Goal: Information Seeking & Learning: Learn about a topic

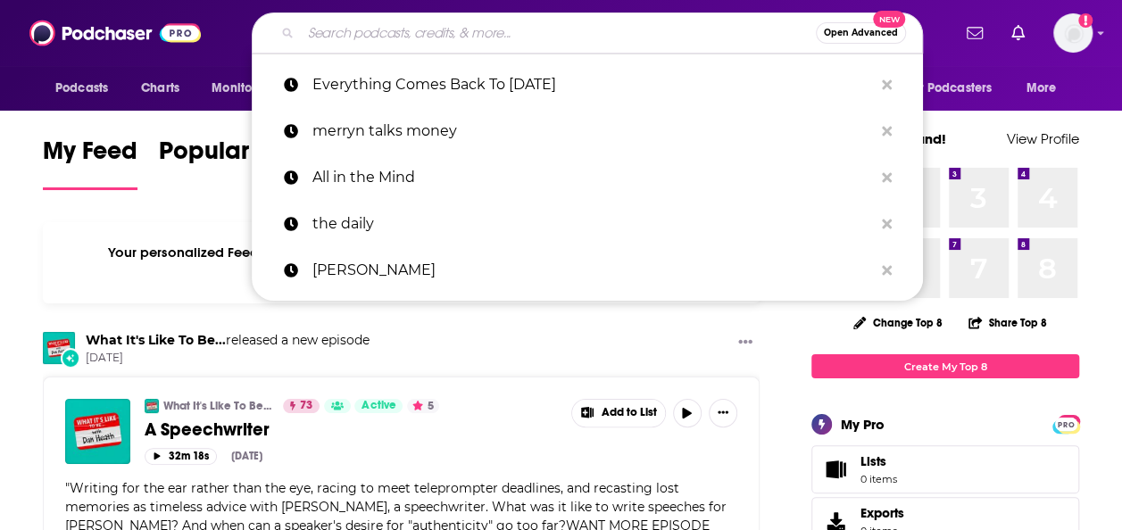
click at [570, 34] on input "Search podcasts, credits, & more..." at bounding box center [558, 33] width 515 height 29
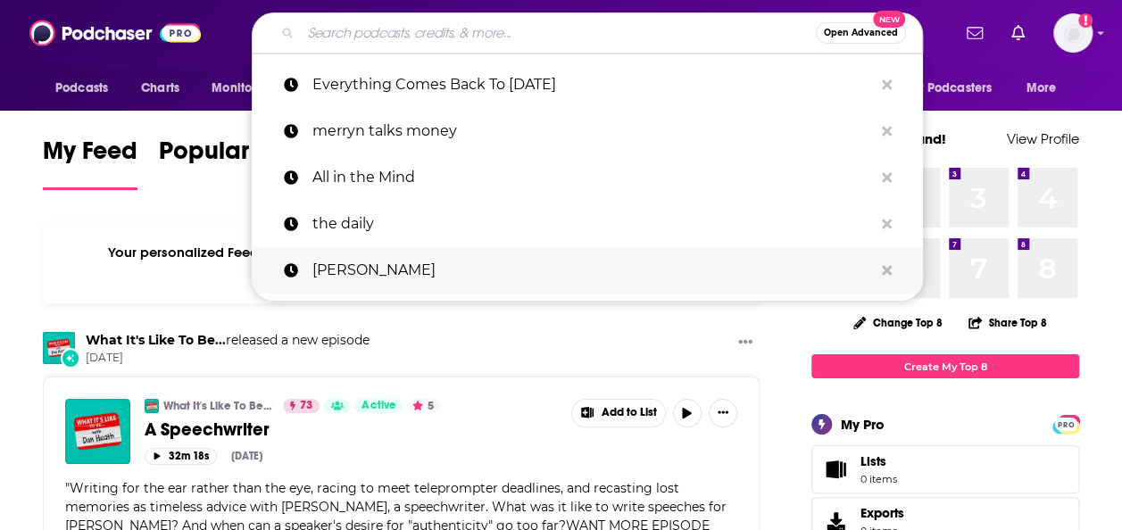
click at [739, 261] on p "[PERSON_NAME]" at bounding box center [592, 270] width 560 height 46
type input "[PERSON_NAME]"
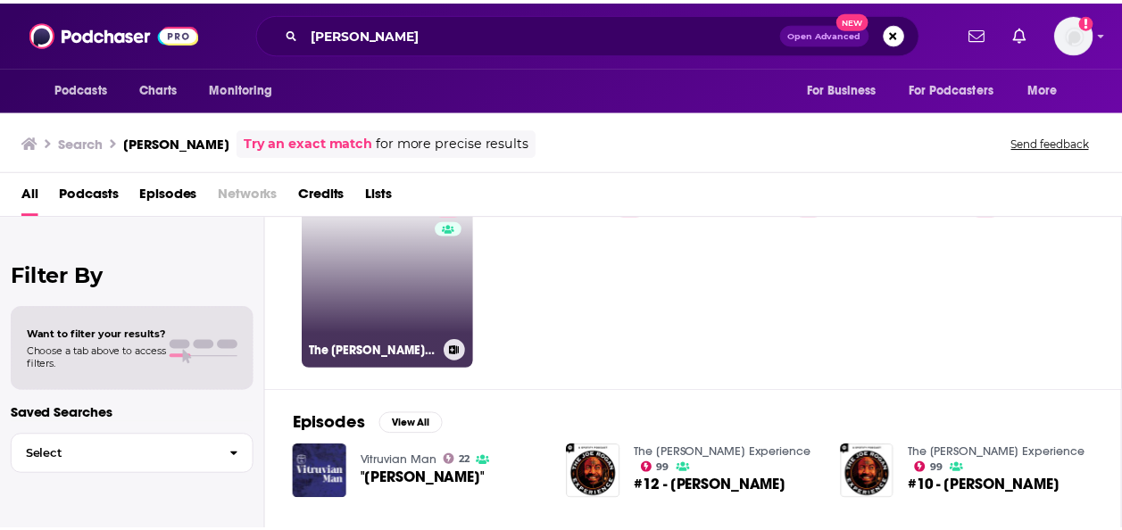
scroll to position [76, 0]
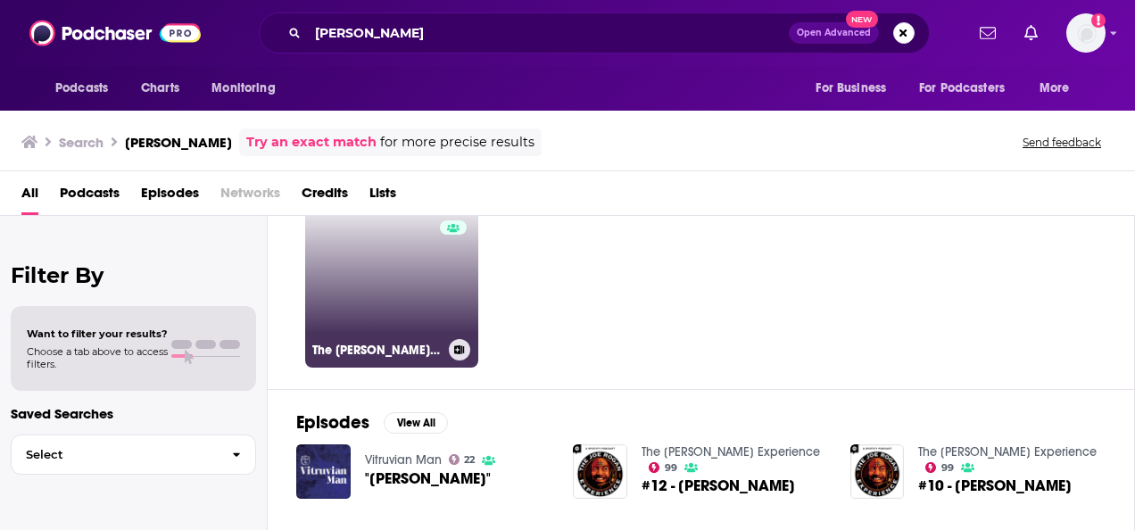
click at [389, 284] on link "99 The [PERSON_NAME] Experience" at bounding box center [391, 281] width 173 height 173
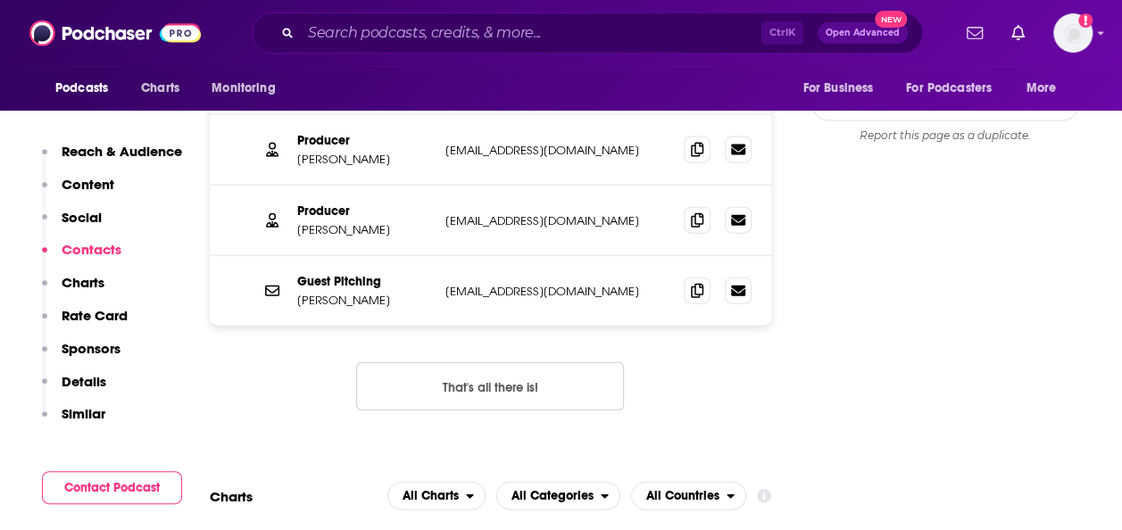
scroll to position [1934, 0]
click at [85, 317] on p "Rate Card" at bounding box center [95, 315] width 66 height 17
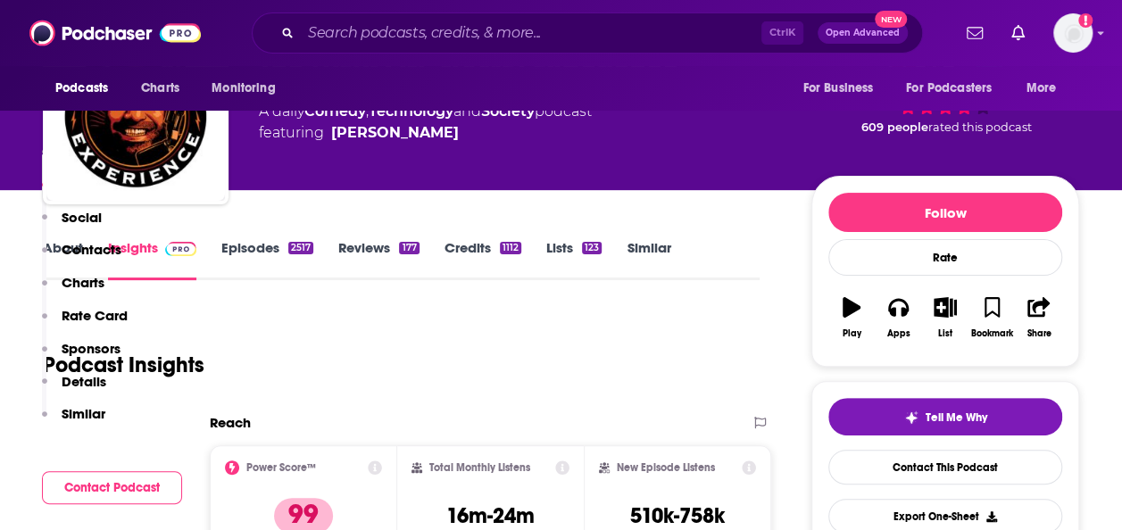
scroll to position [0, 0]
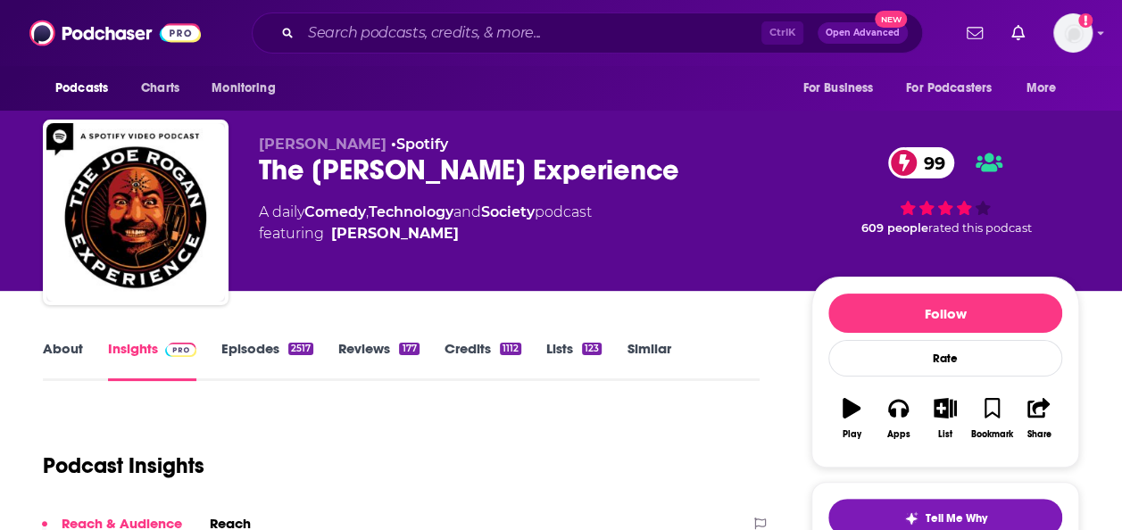
click at [264, 350] on link "Episodes 2517" at bounding box center [267, 360] width 92 height 41
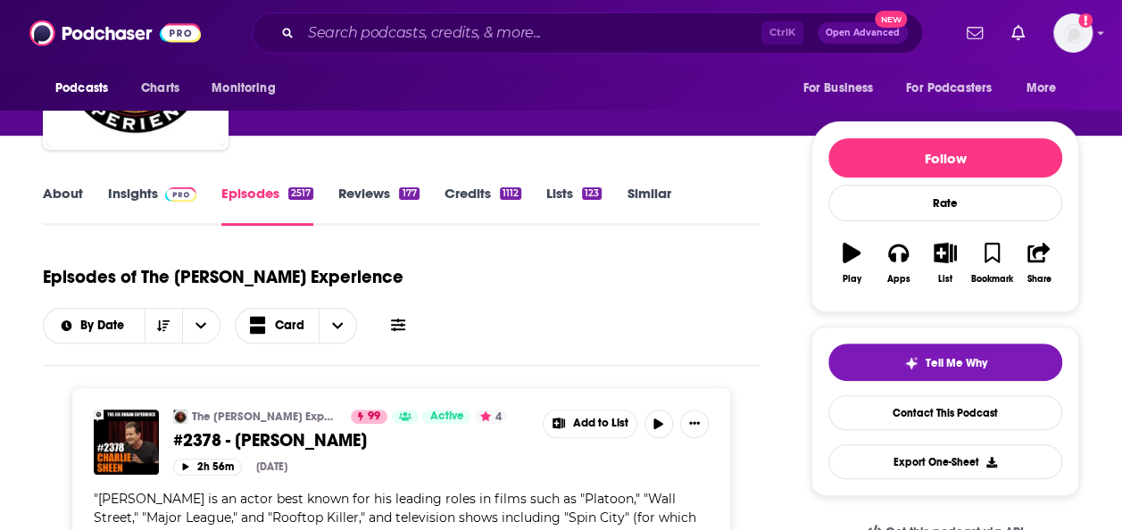
scroll to position [139, 0]
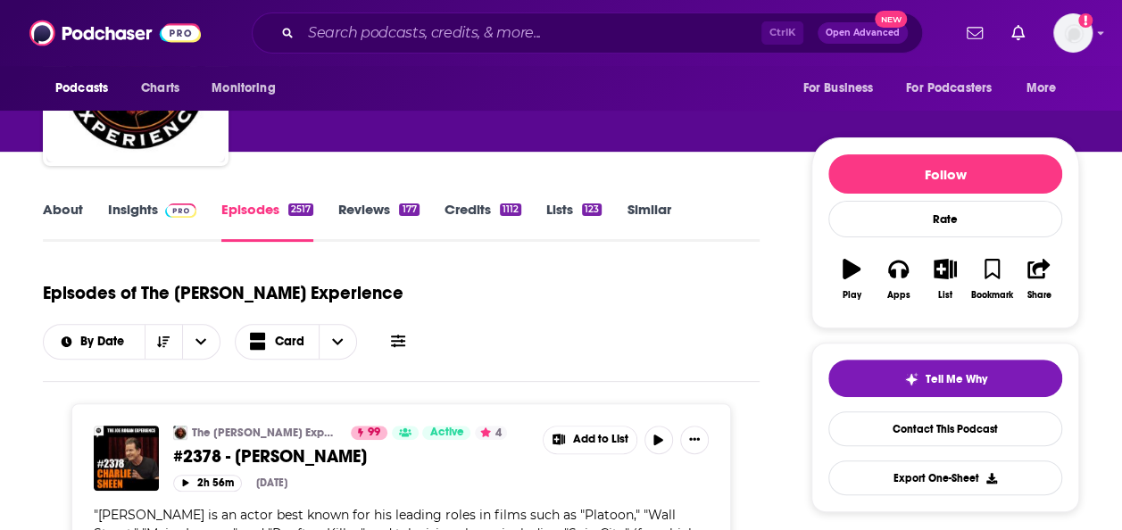
click at [463, 206] on link "Credits 1112" at bounding box center [482, 221] width 77 height 41
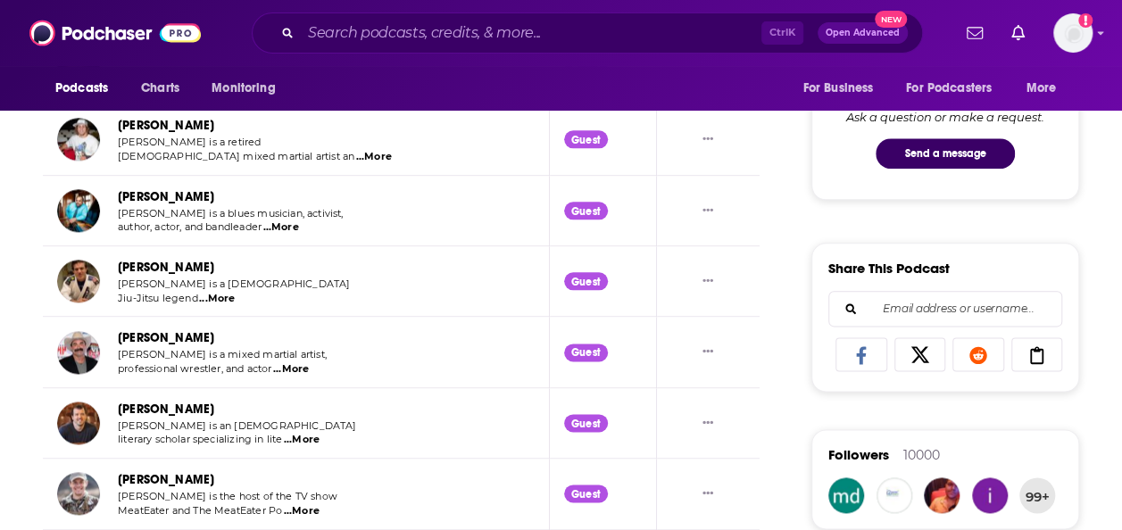
scroll to position [952, 0]
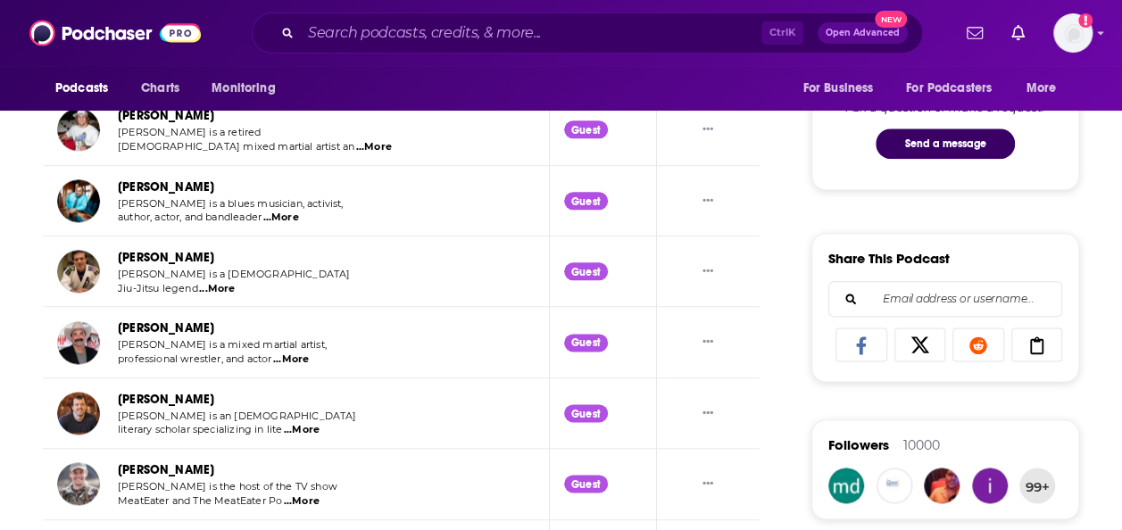
click at [164, 327] on link "[PERSON_NAME]" at bounding box center [166, 327] width 96 height 15
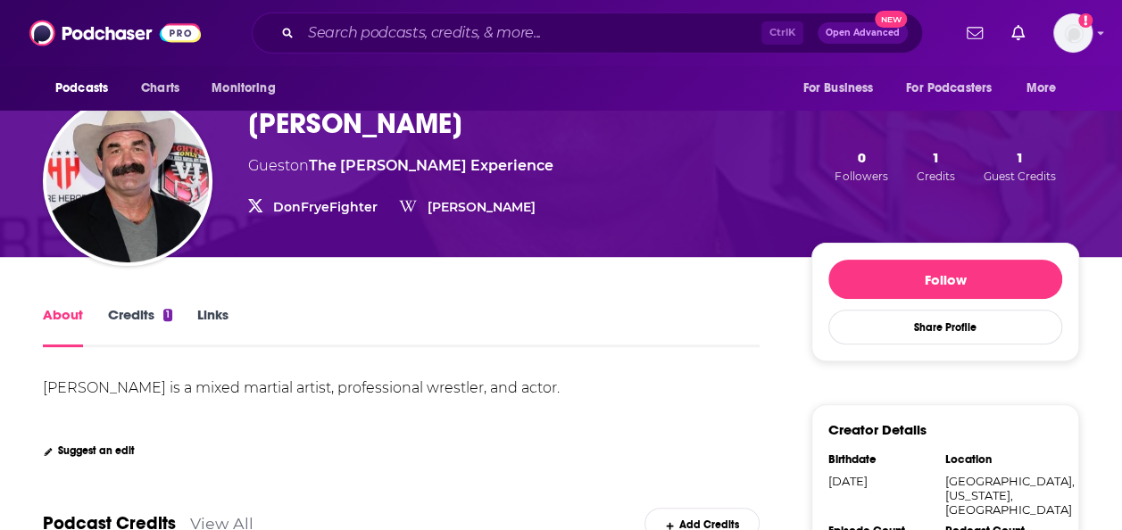
scroll to position [129, 0]
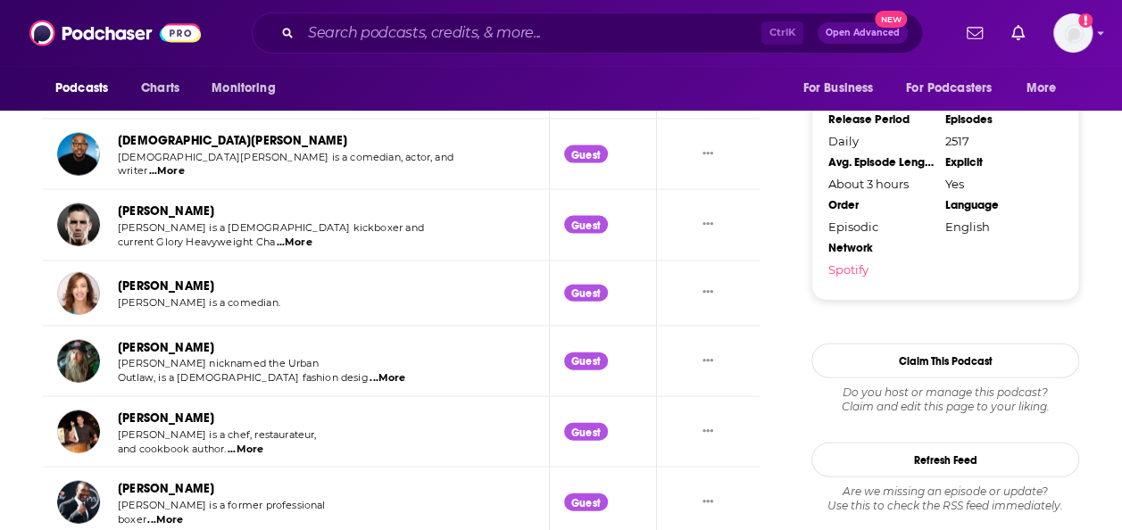
scroll to position [1967, 0]
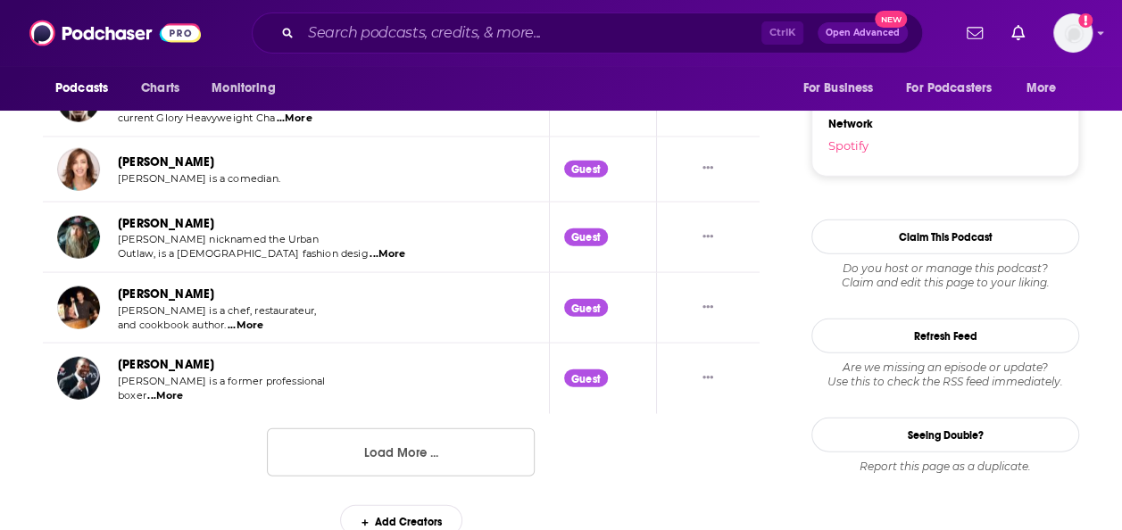
click at [170, 360] on link "[PERSON_NAME]" at bounding box center [166, 364] width 96 height 15
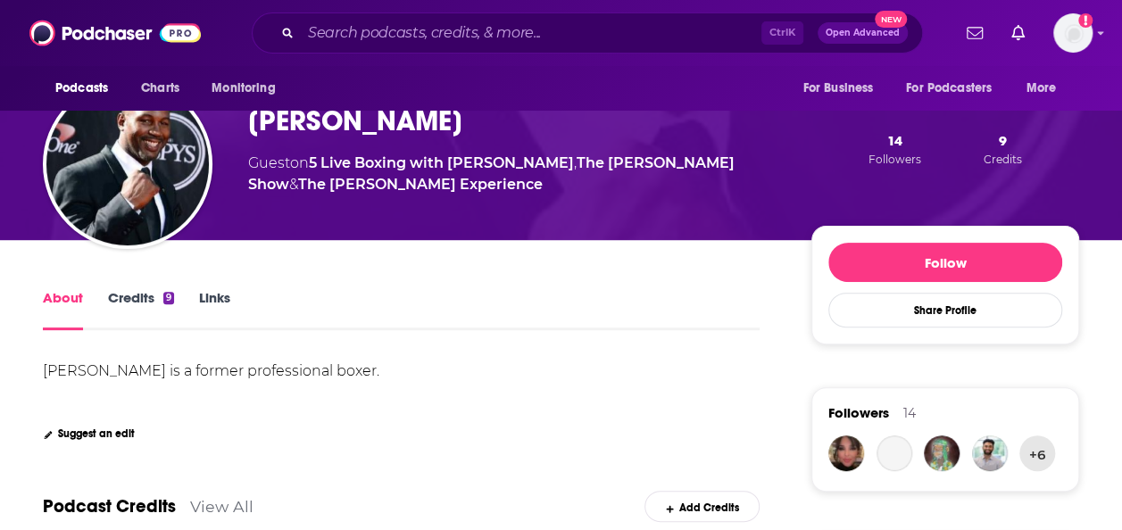
scroll to position [156, 0]
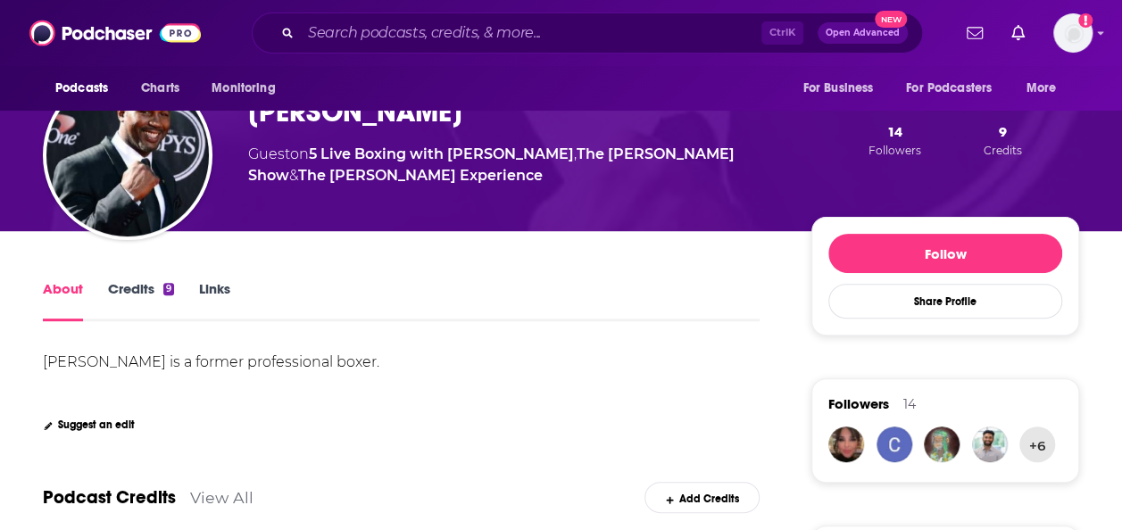
click at [149, 288] on link "Credits 9" at bounding box center [141, 300] width 66 height 41
